Goal: Browse casually: Explore the website without a specific task or goal

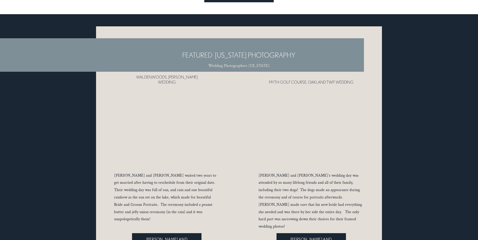
scroll to position [2202, 0]
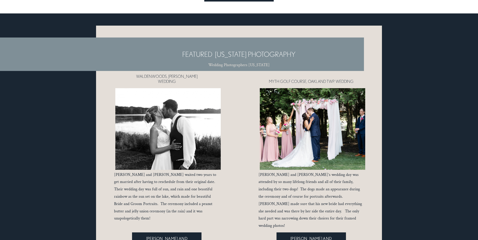
click at [325, 233] on link "HANNAH AND SEAN'S WEDDING" at bounding box center [312, 243] width 70 height 21
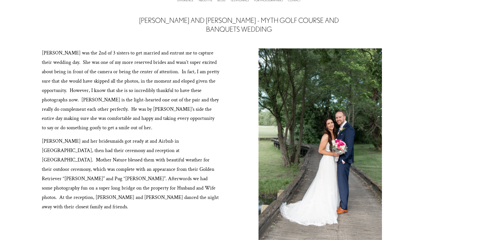
scroll to position [29, 0]
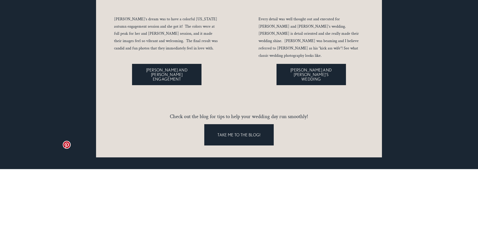
scroll to position [2557, 0]
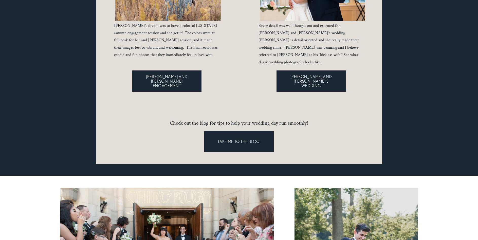
click at [252, 131] on link "TAKE ME TO THE BLOG!" at bounding box center [239, 141] width 70 height 21
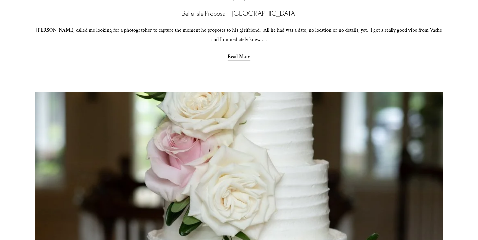
scroll to position [521, 0]
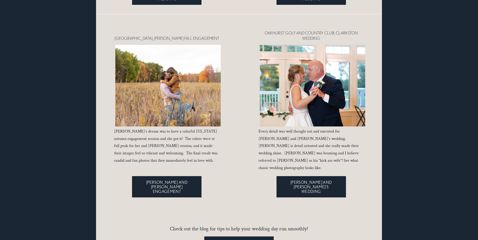
scroll to position [2450, 0]
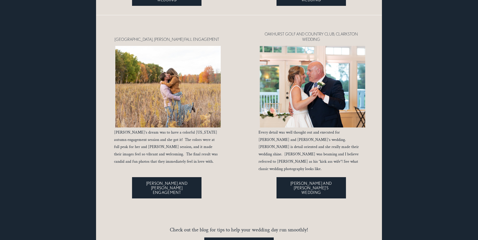
click at [313, 159] on div at bounding box center [239, 24] width 286 height 493
click at [314, 177] on link "HEIDI AND RAY'S WEDDING" at bounding box center [312, 187] width 70 height 21
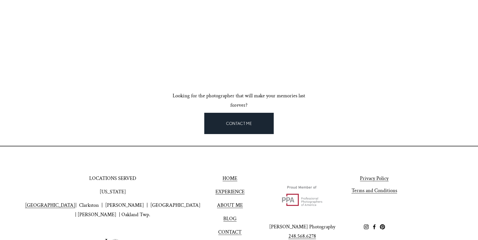
scroll to position [932, 0]
